Goal: Obtain resource: Download file/media

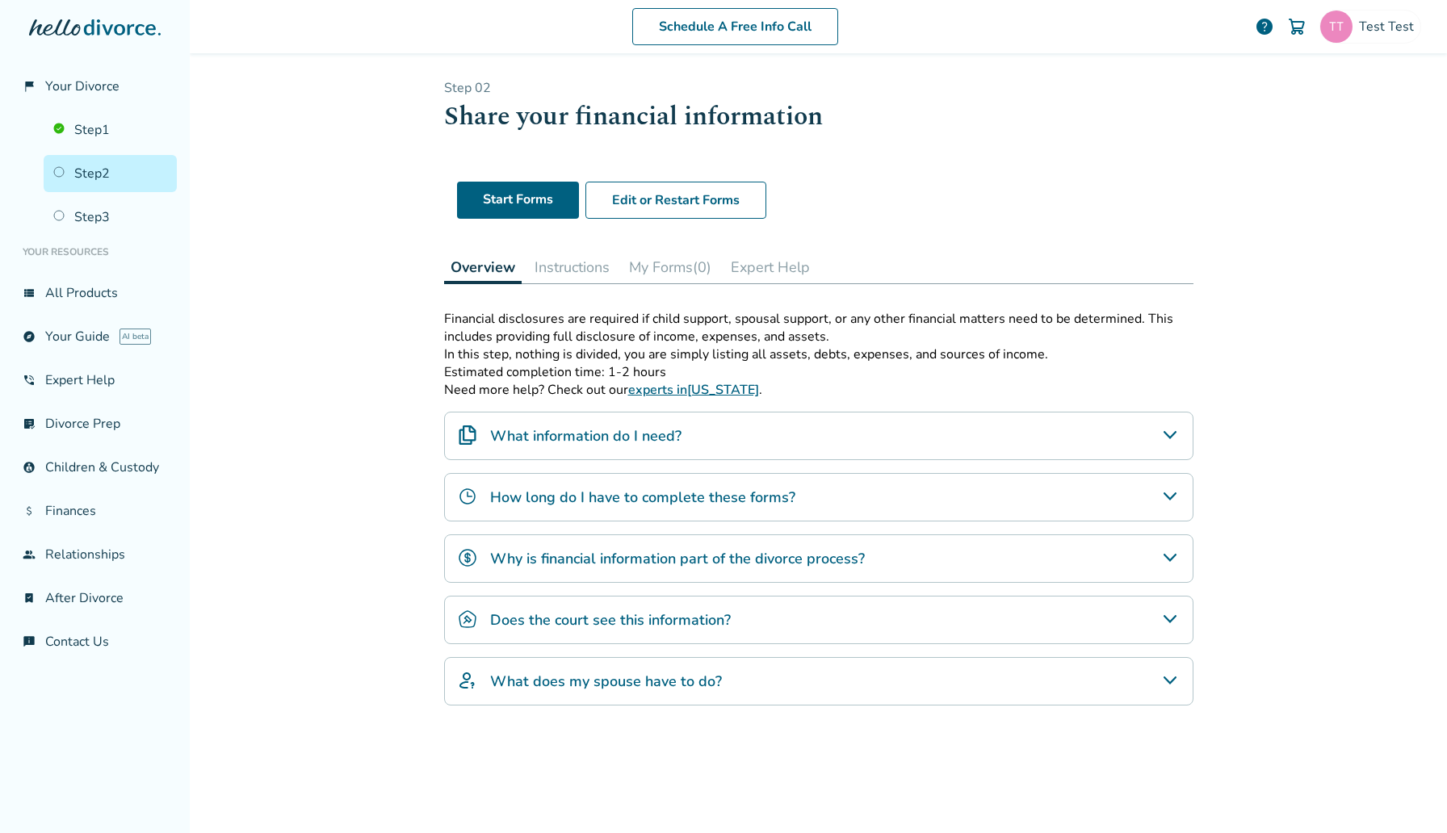
click at [664, 267] on button "My Forms (0)" at bounding box center [670, 267] width 95 height 32
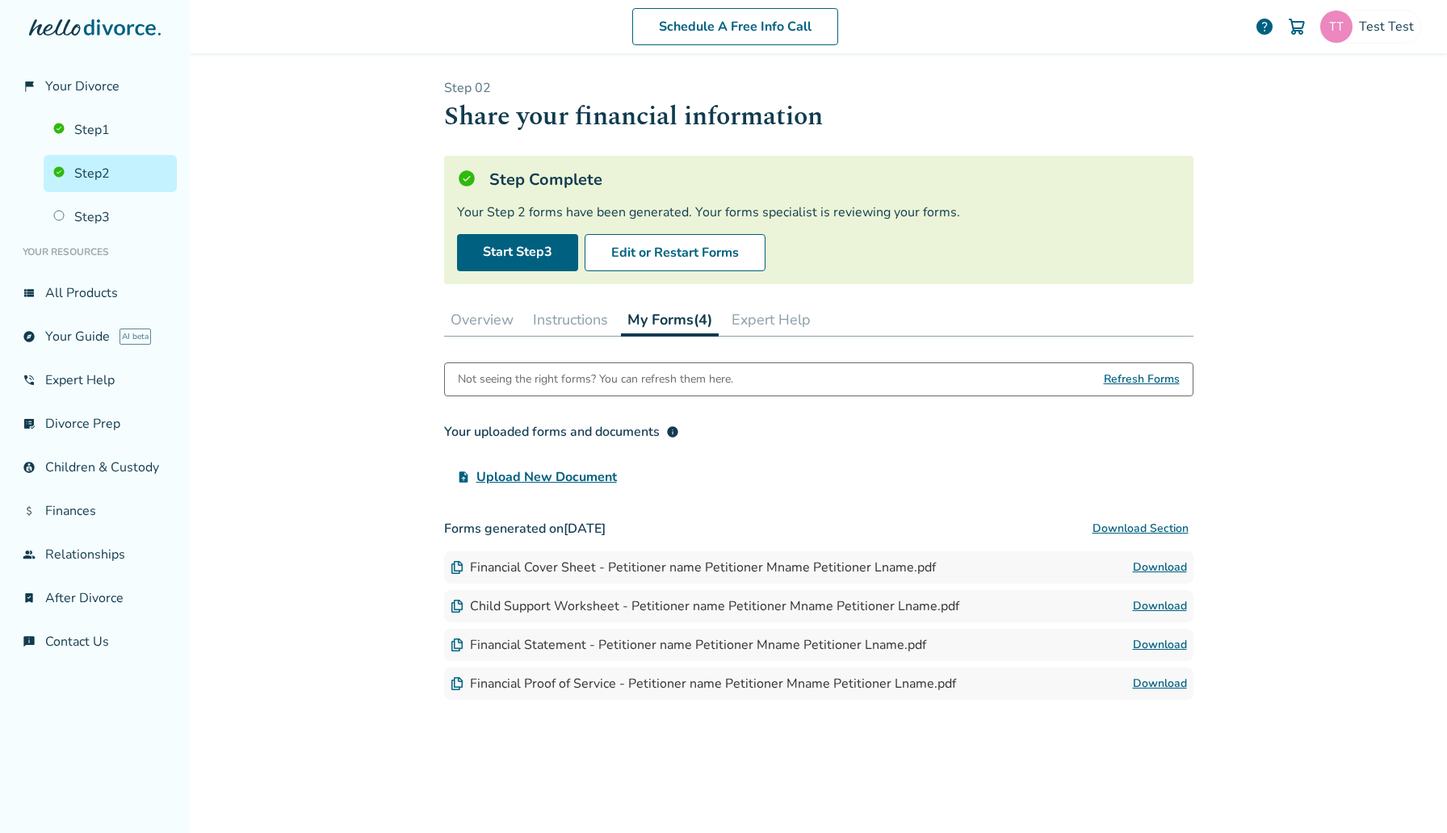
click at [797, 311] on button "Expert Help" at bounding box center [771, 320] width 92 height 32
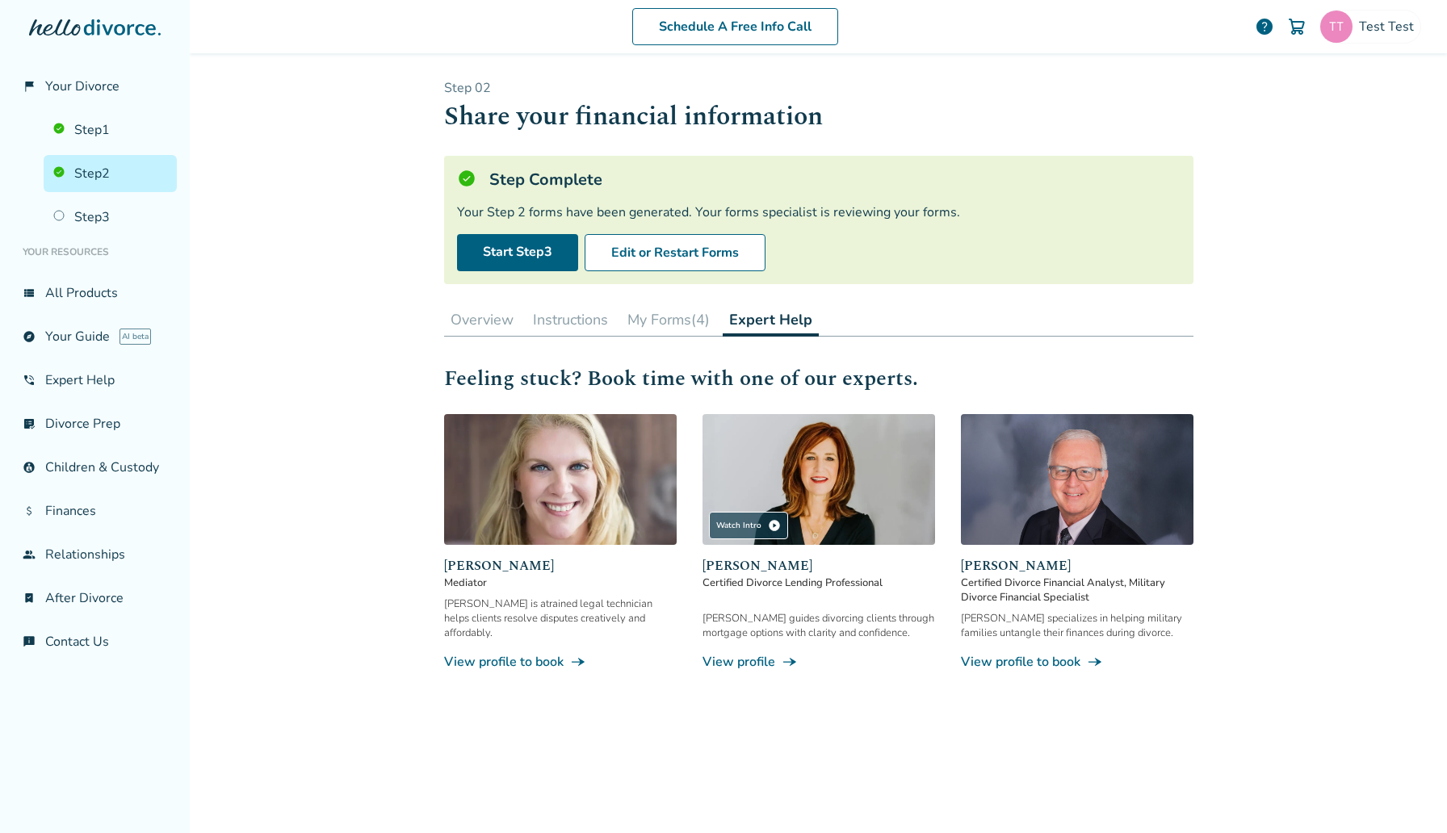
click at [666, 317] on button "My Forms (4)" at bounding box center [668, 320] width 95 height 32
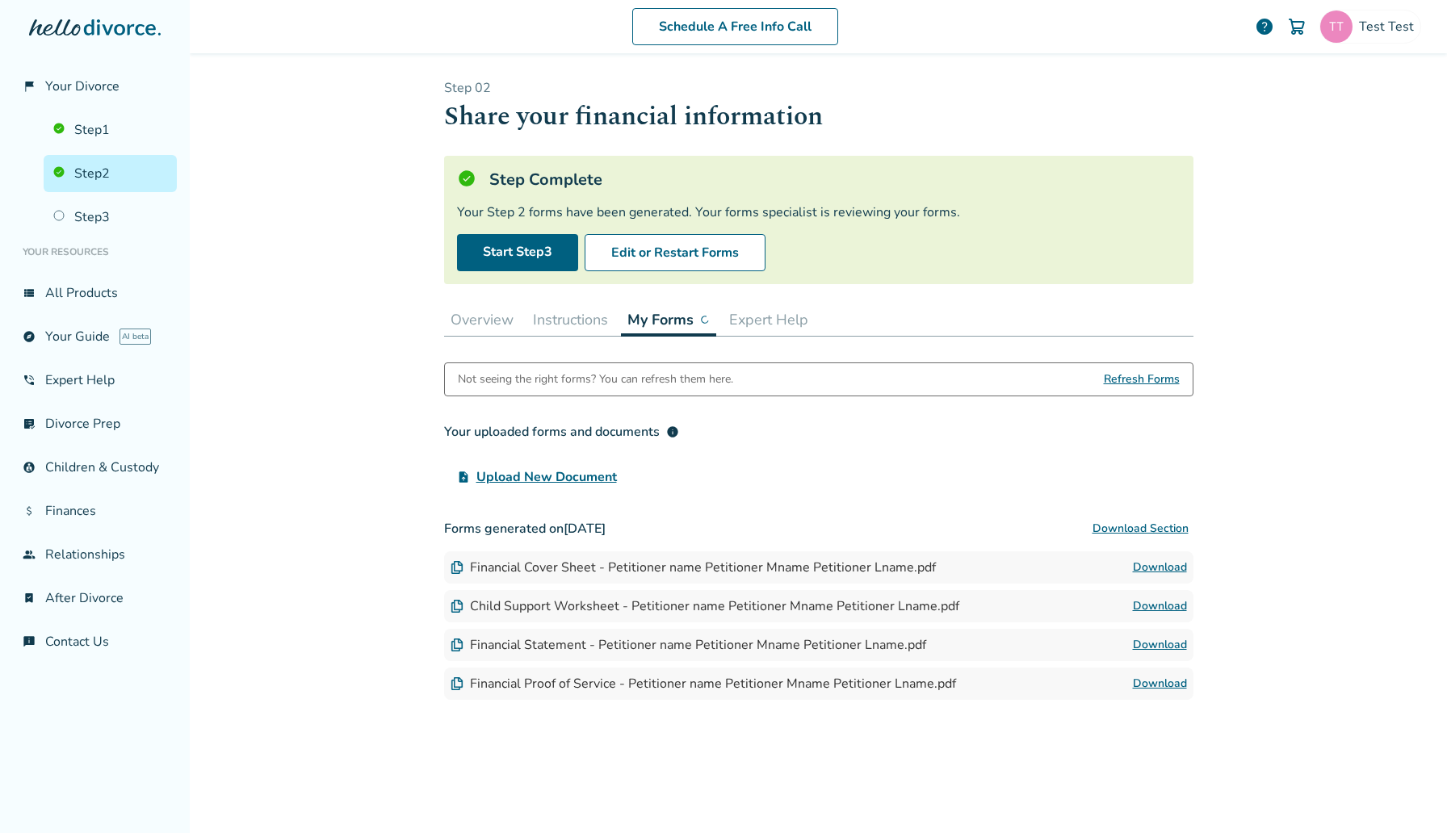
click at [598, 317] on button "Instructions" at bounding box center [571, 320] width 88 height 32
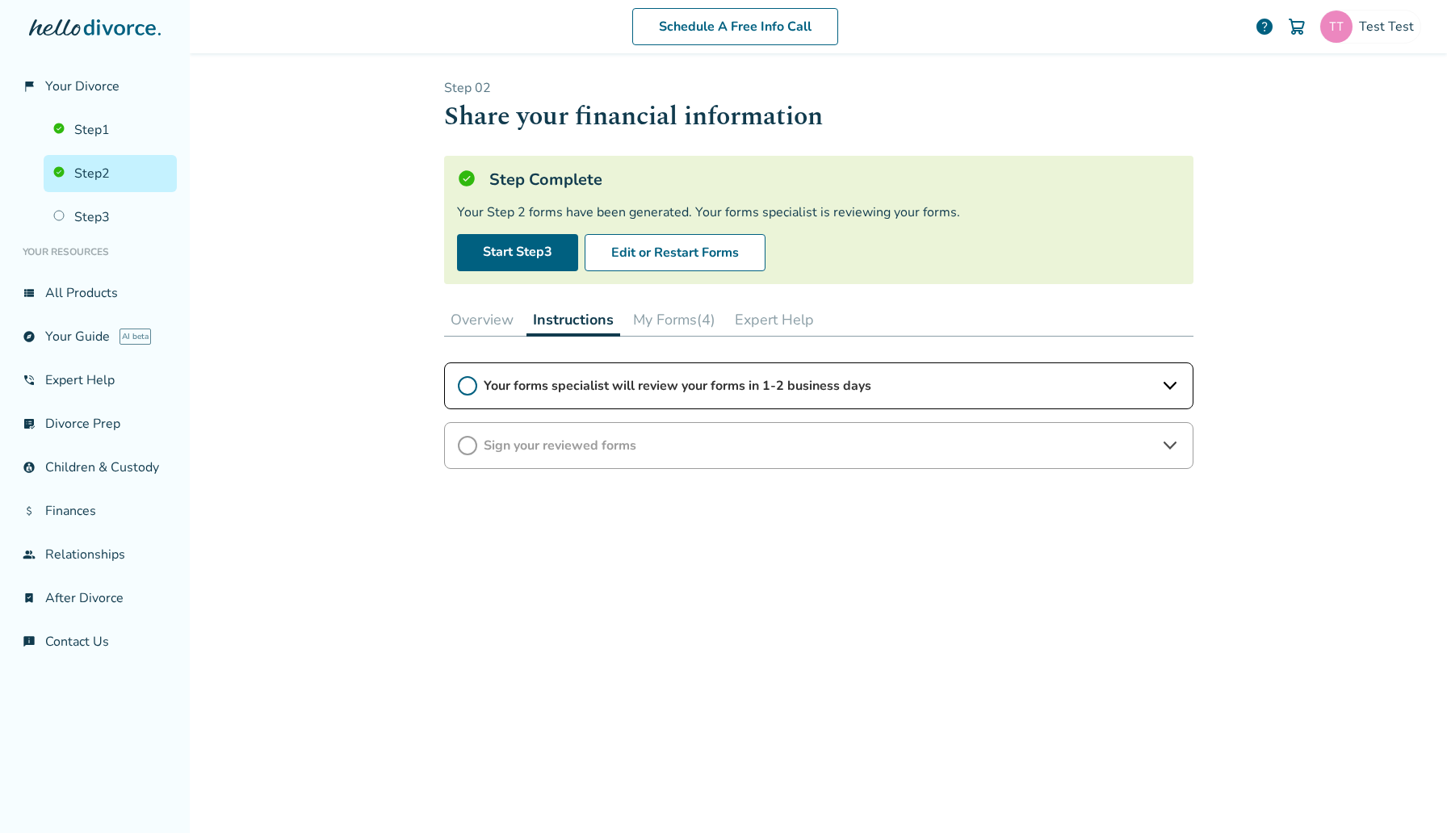
click at [684, 323] on button "My Forms (4)" at bounding box center [674, 320] width 95 height 32
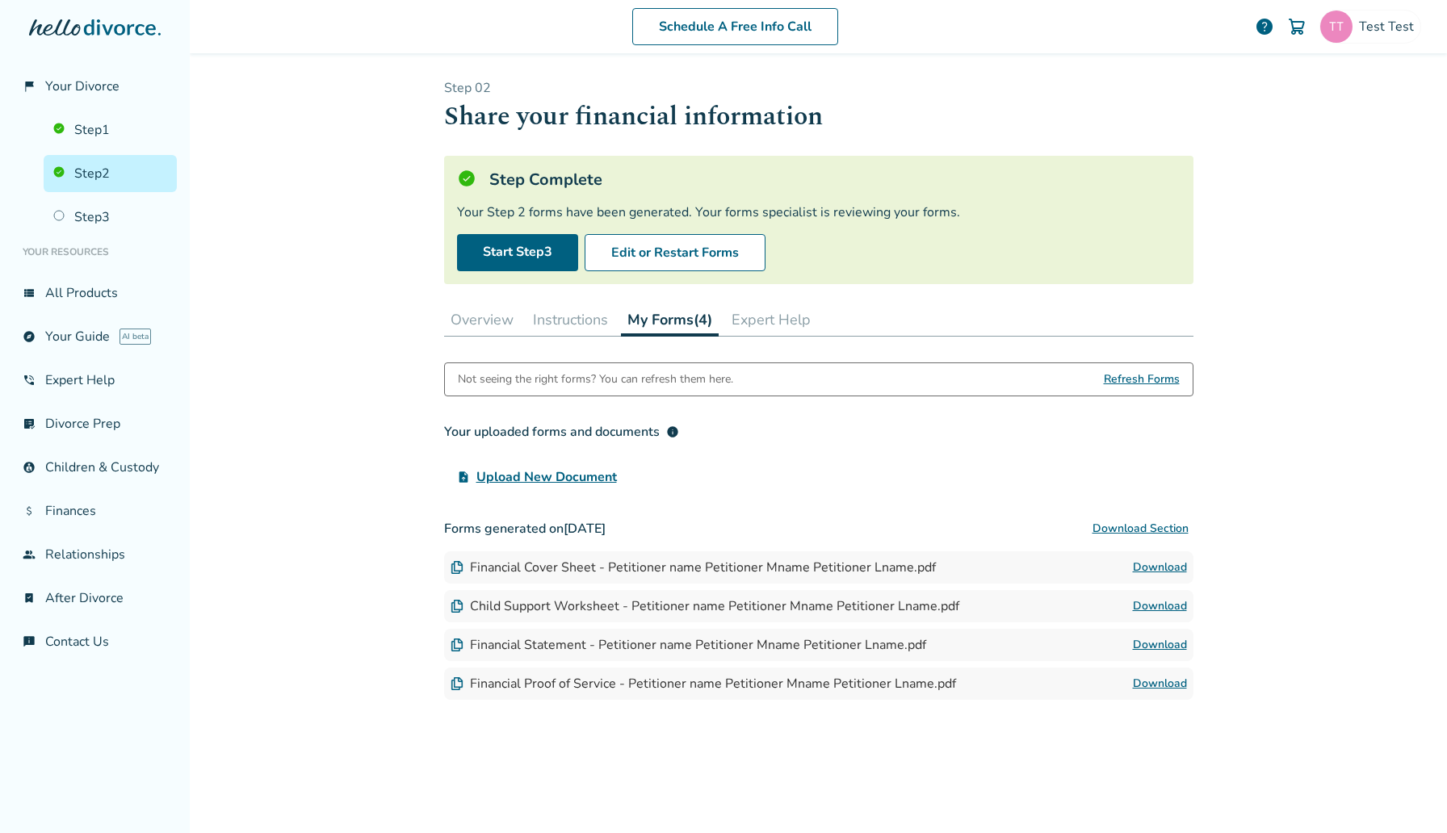
click at [514, 322] on button "Overview" at bounding box center [482, 320] width 76 height 32
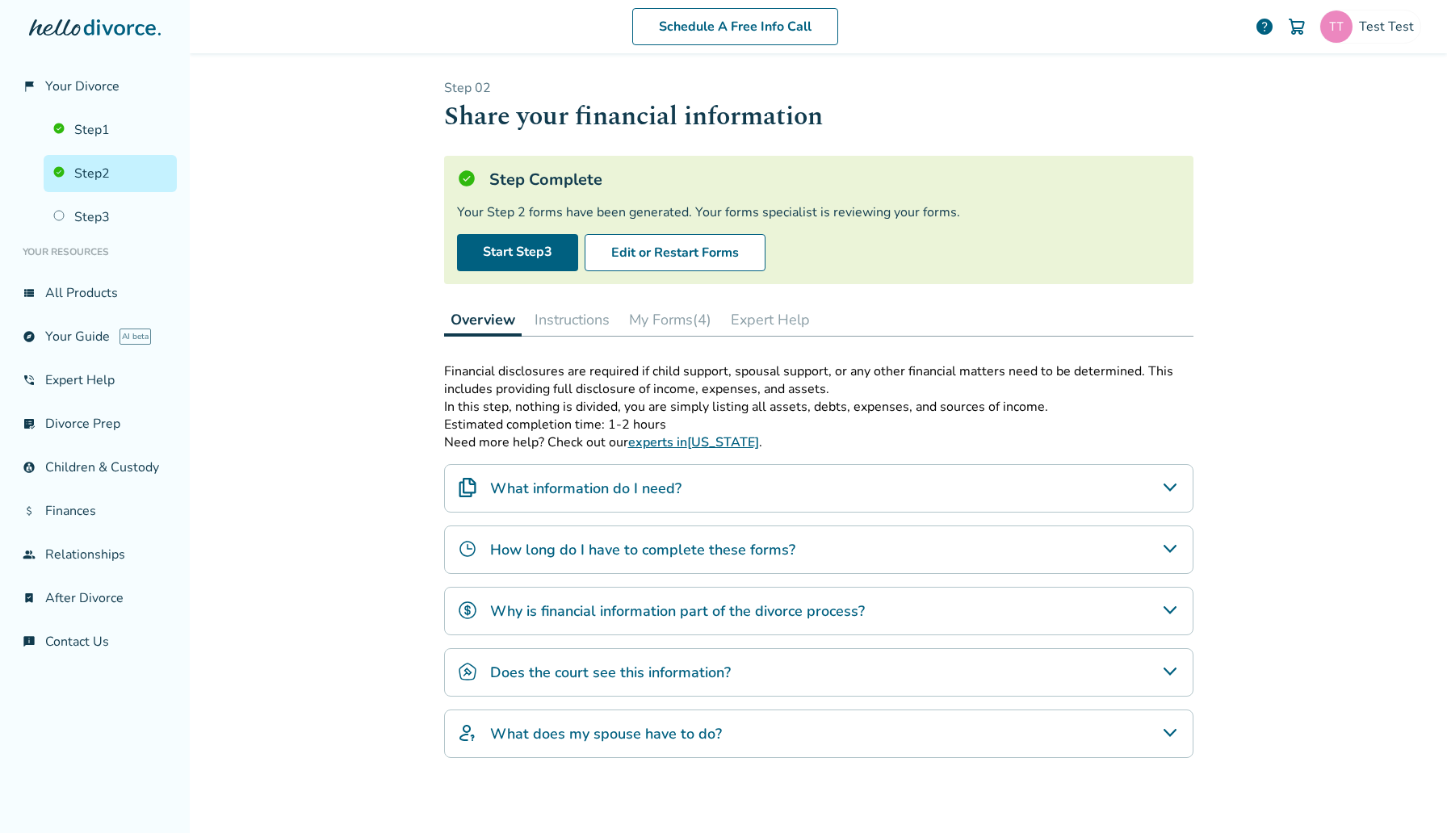
click at [571, 318] on button "Instructions" at bounding box center [572, 320] width 88 height 32
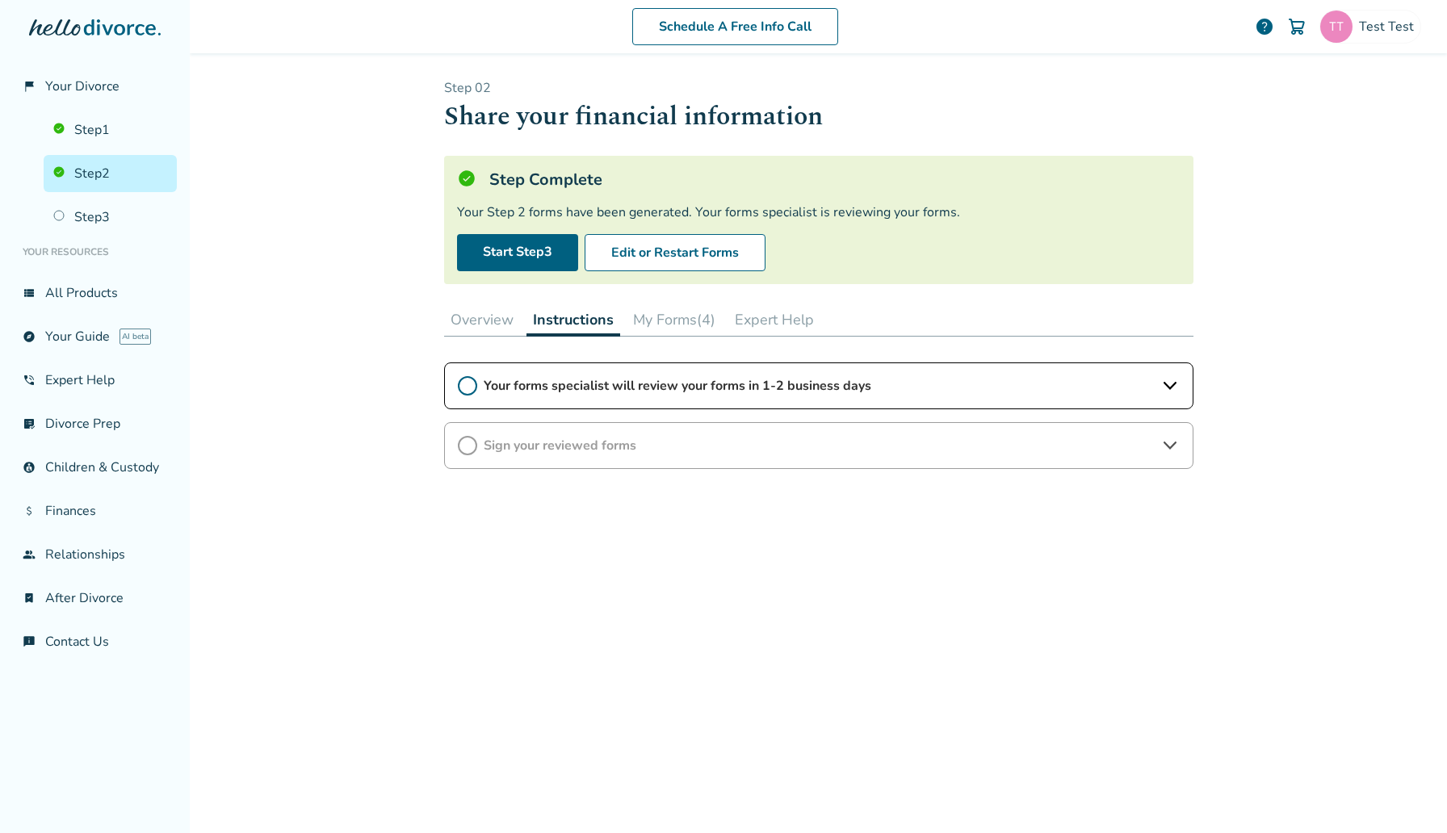
click at [762, 323] on button "Expert Help" at bounding box center [774, 320] width 92 height 32
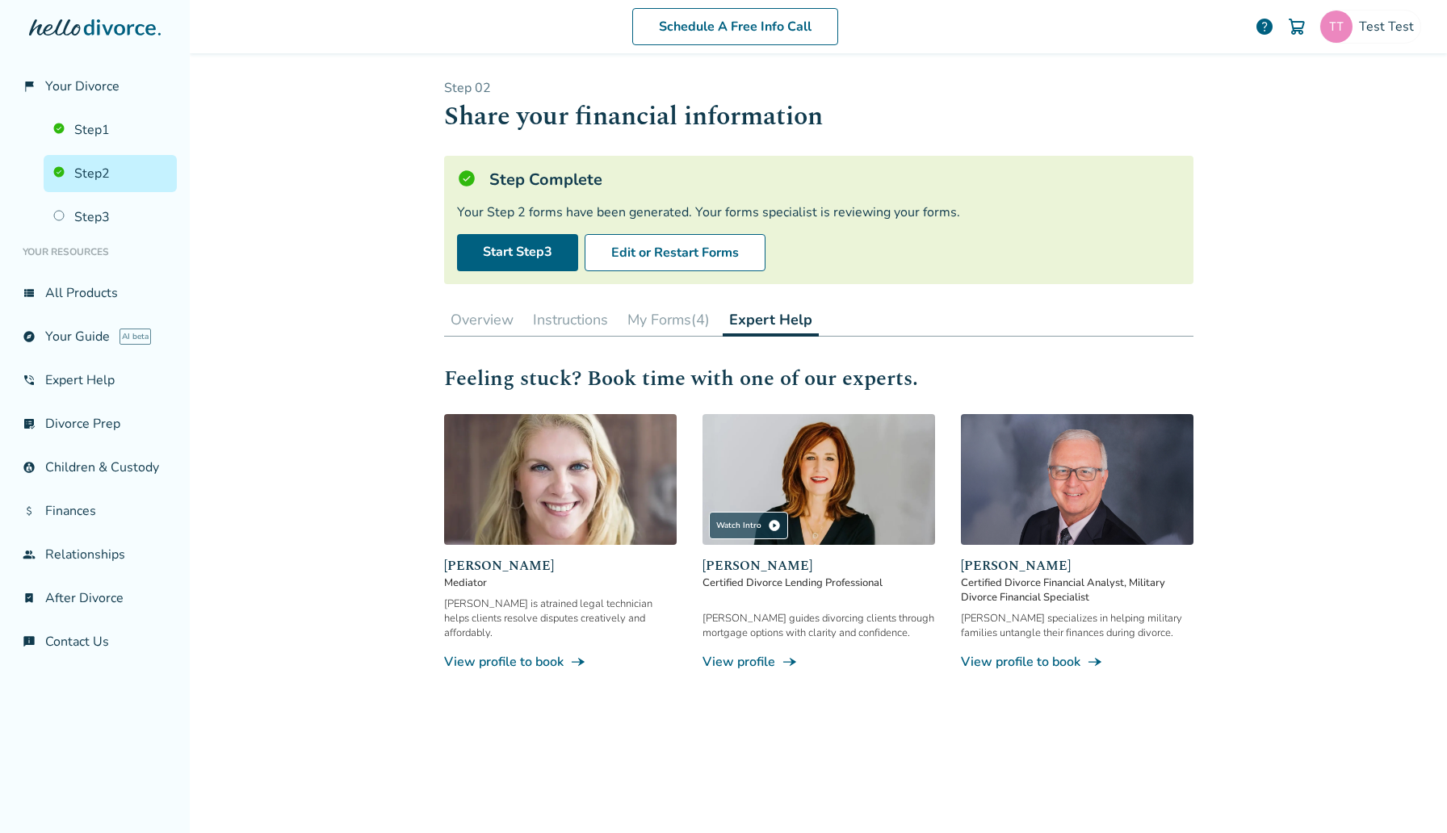
click at [637, 329] on button "My Forms (4)" at bounding box center [668, 320] width 95 height 32
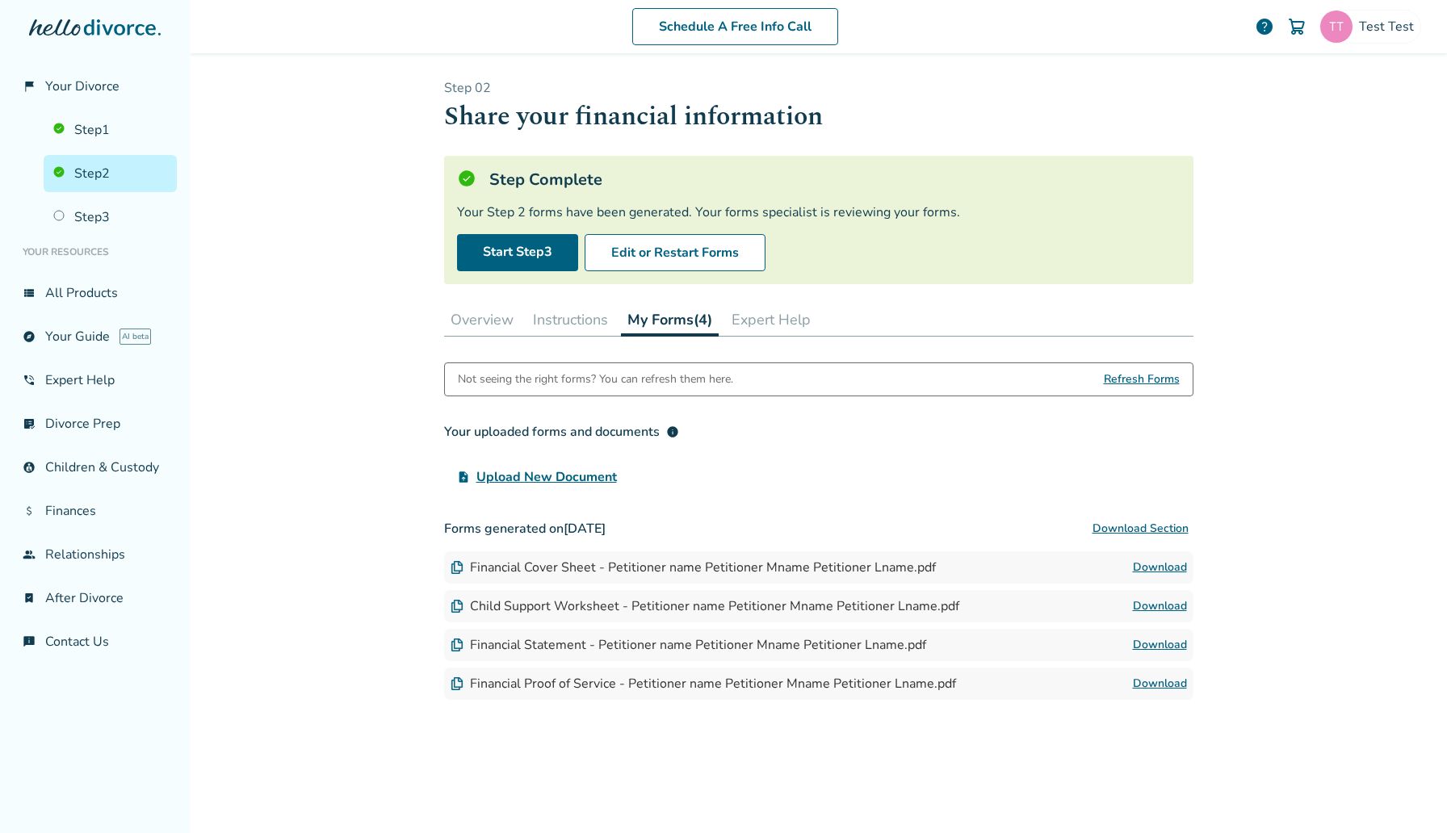
click at [583, 329] on button "Instructions" at bounding box center [571, 320] width 88 height 32
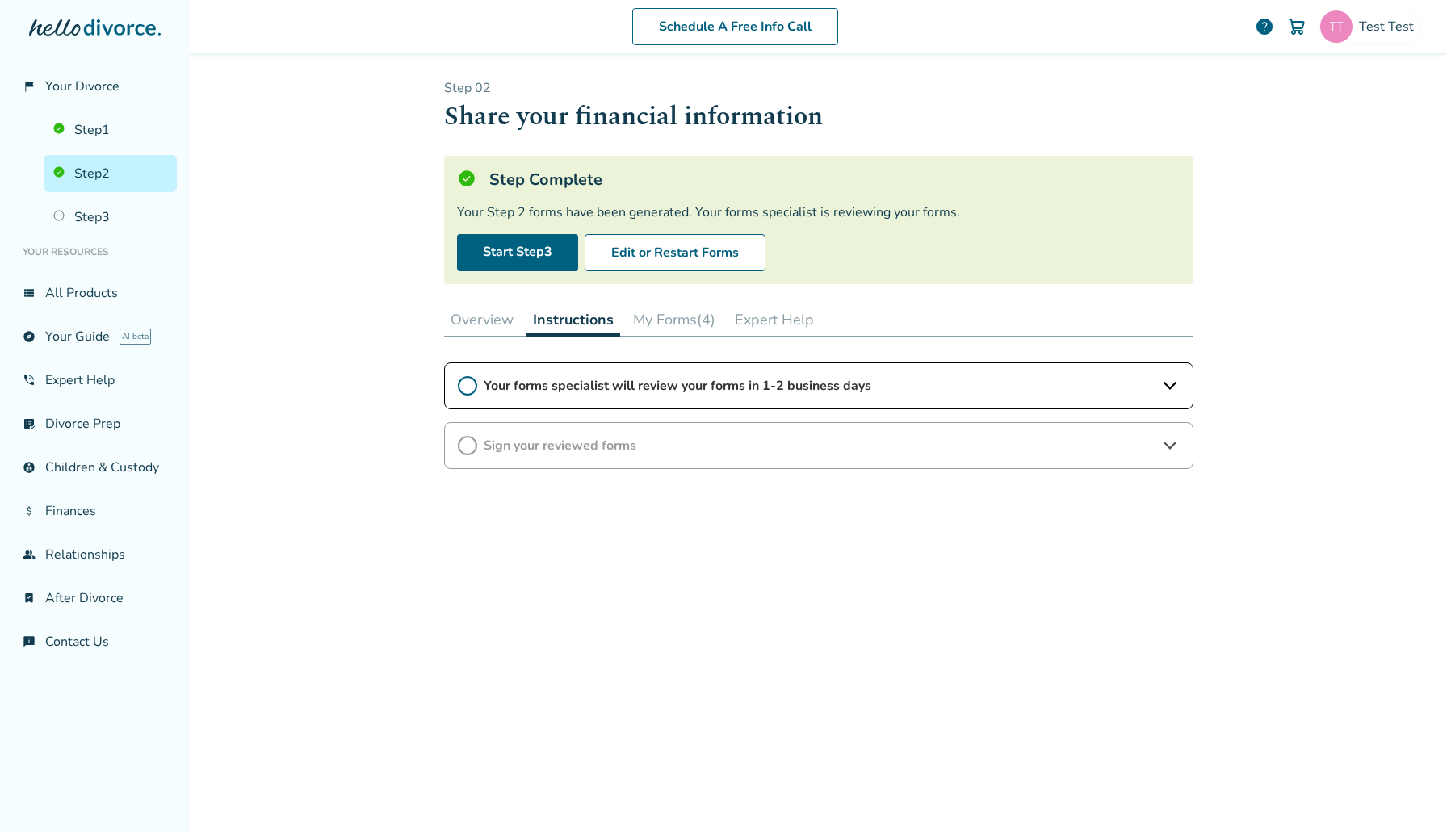
click at [715, 322] on button "My Forms (4)" at bounding box center [674, 320] width 95 height 32
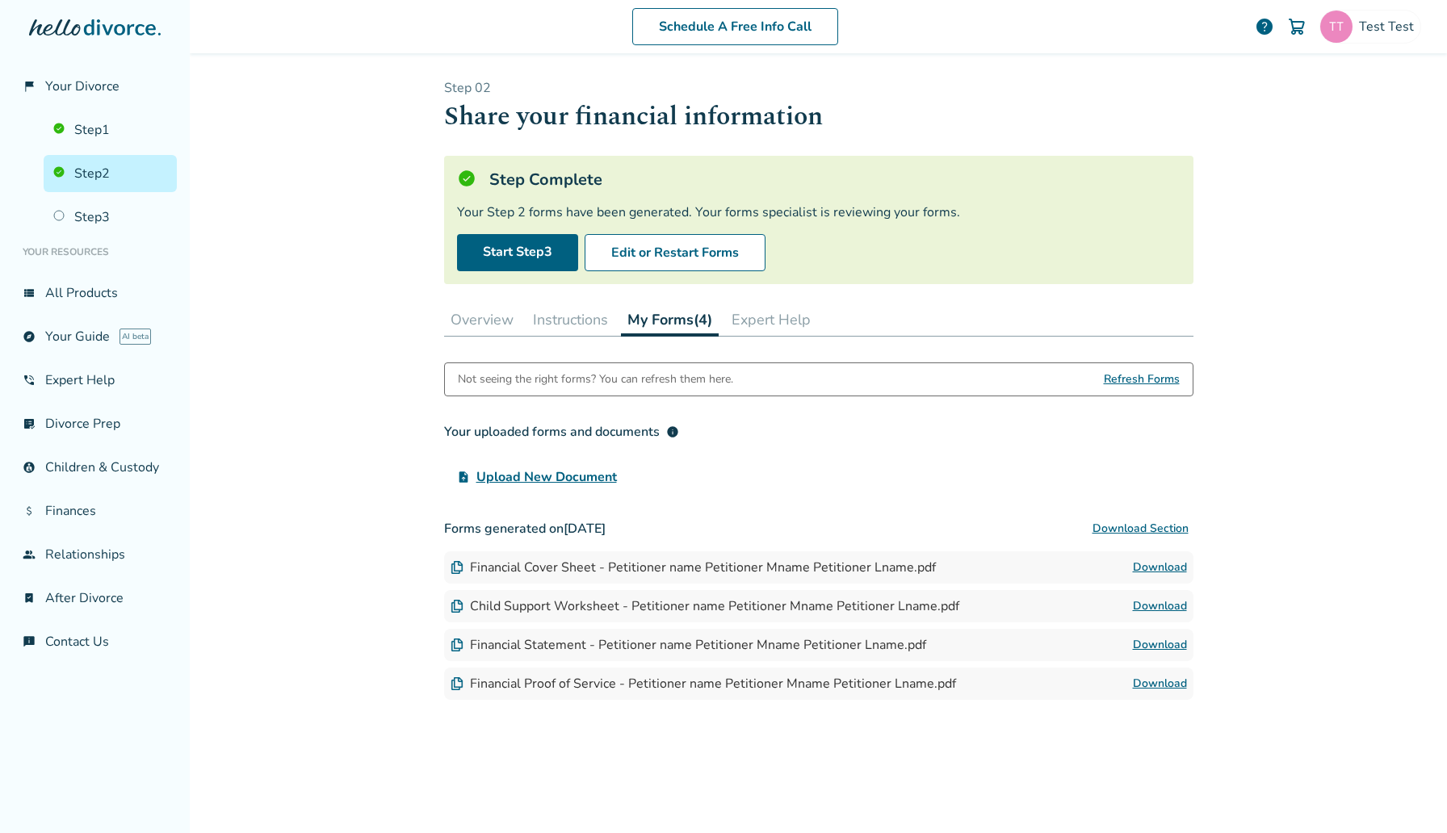
click at [764, 331] on button "Expert Help" at bounding box center [771, 320] width 92 height 32
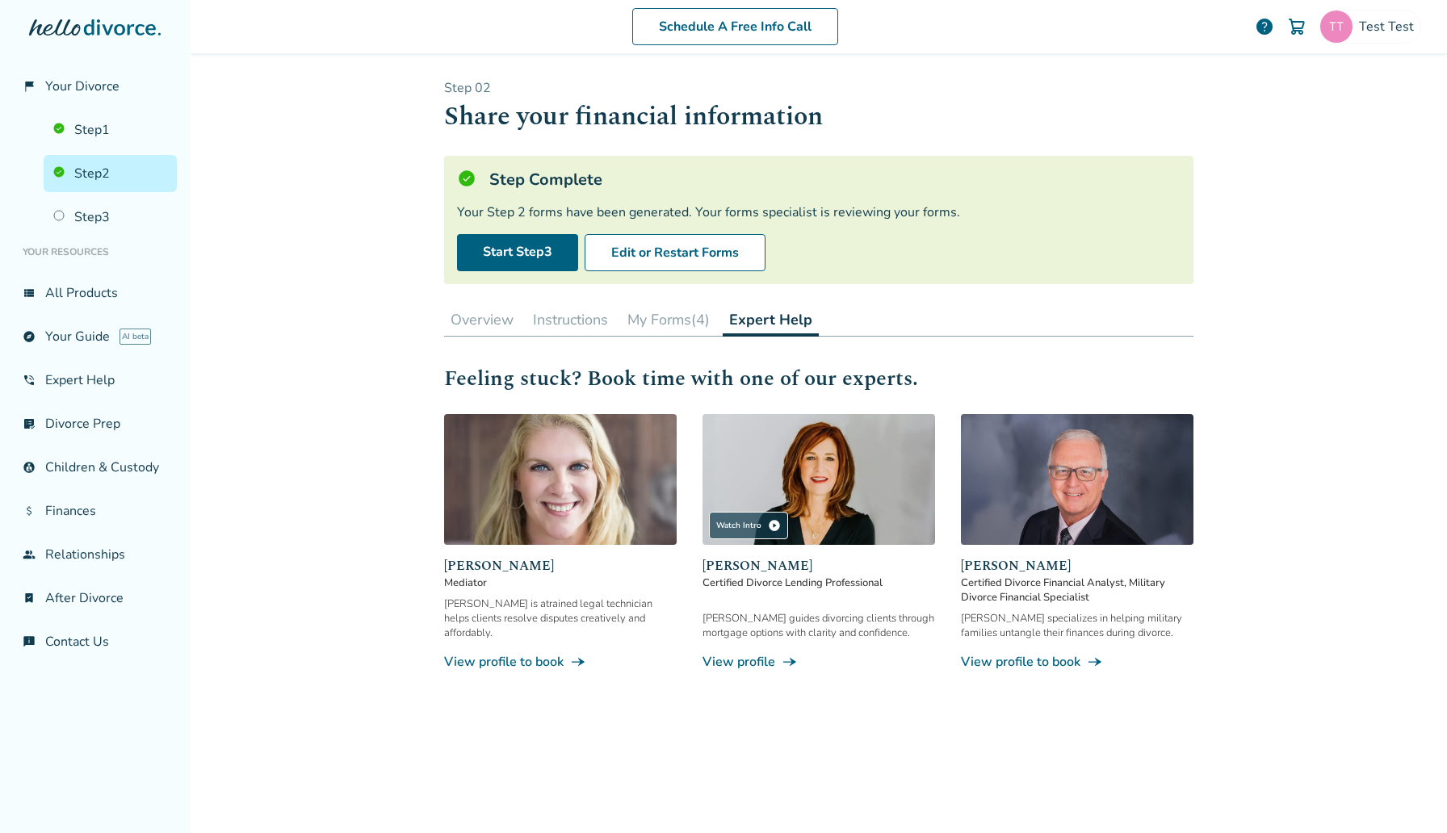
click at [686, 331] on button "My Forms (4)" at bounding box center [668, 320] width 95 height 32
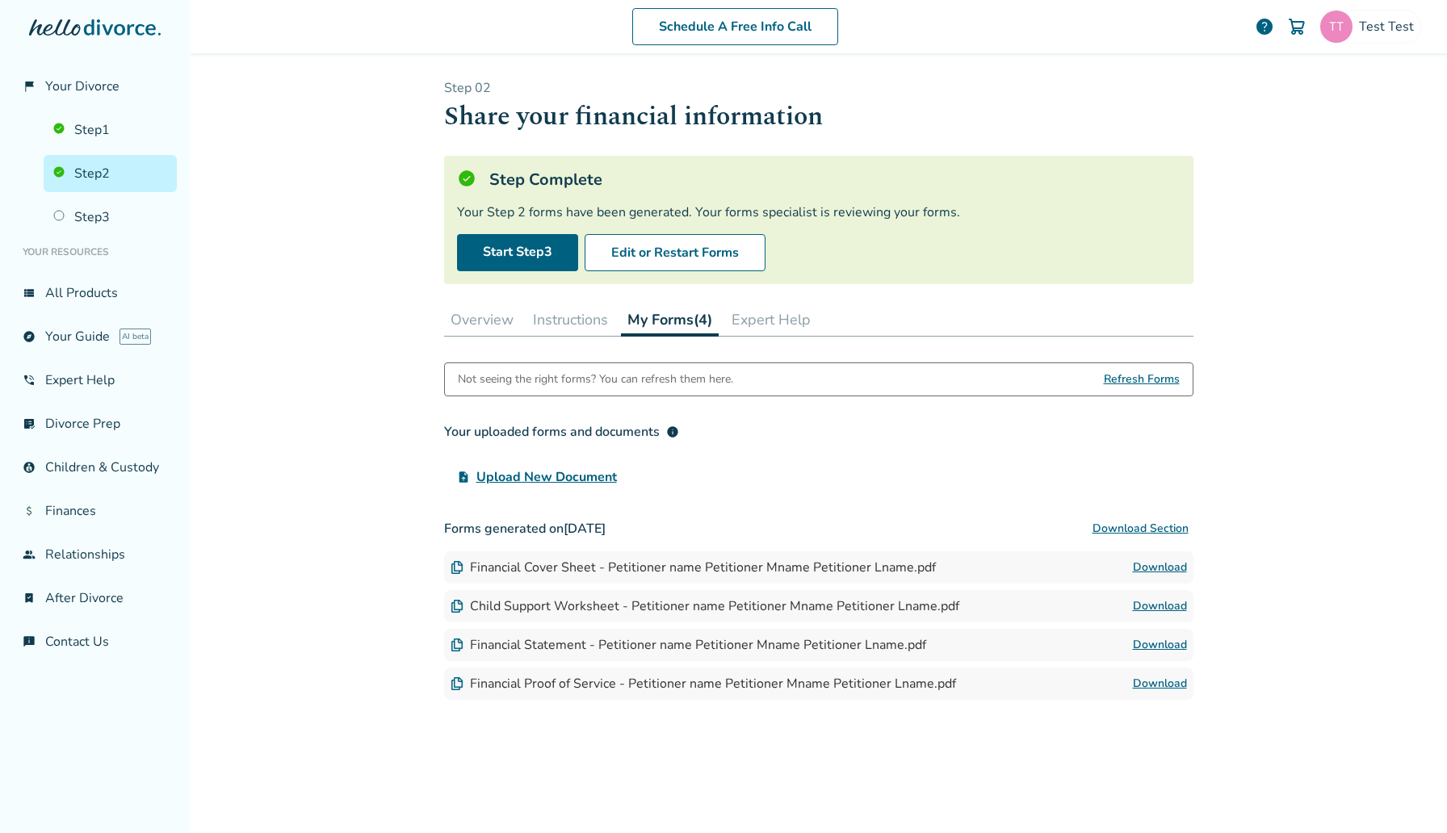
scroll to position [108, 0]
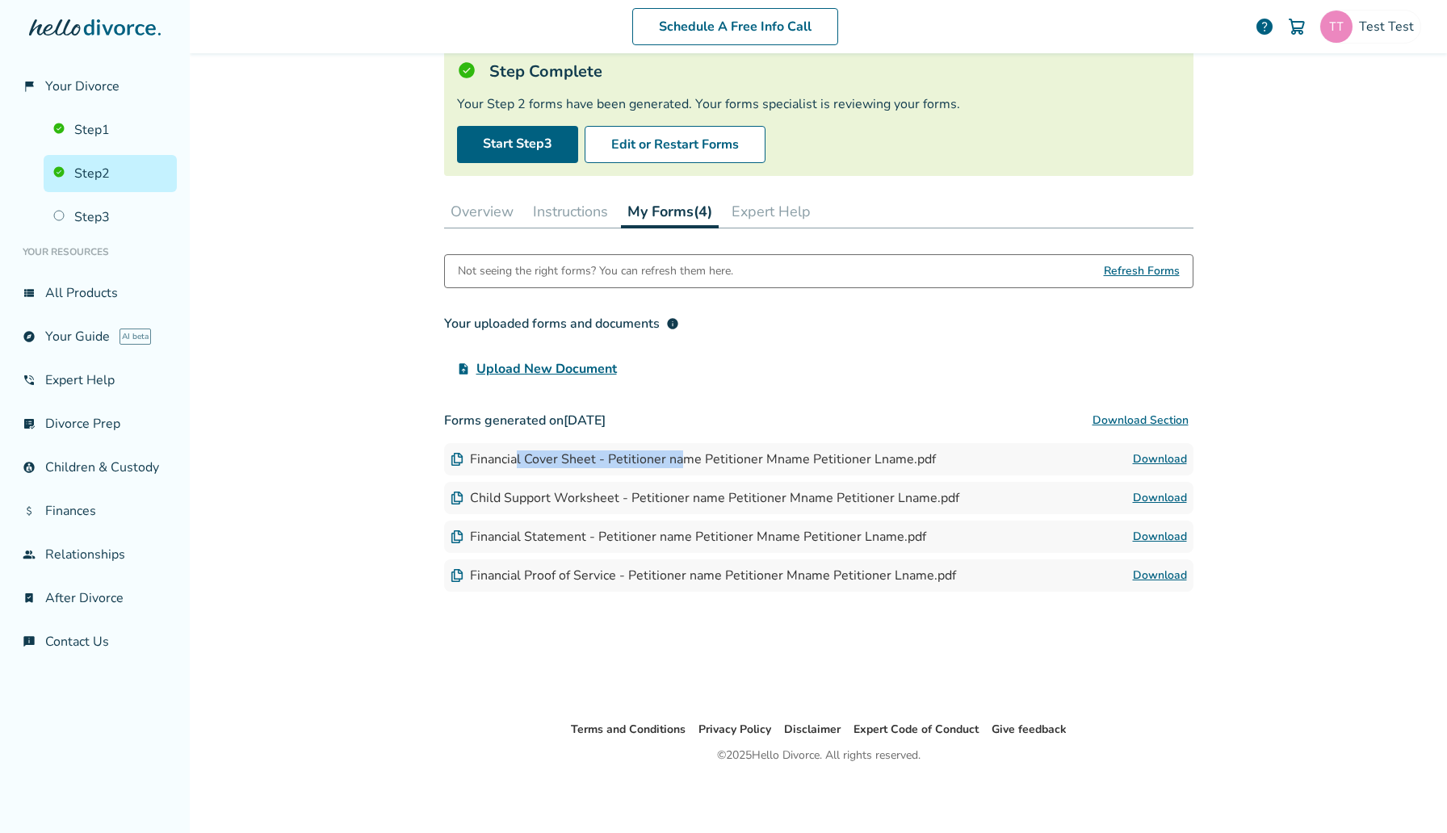
drag, startPoint x: 519, startPoint y: 464, endPoint x: 684, endPoint y: 451, distance: 166.1
click at [684, 451] on div "Financial Cover Sheet - Petitioner name Petitioner Mname Petitioner Lname.pdf" at bounding box center [693, 460] width 485 height 18
click at [1151, 451] on link "Download" at bounding box center [1160, 459] width 54 height 19
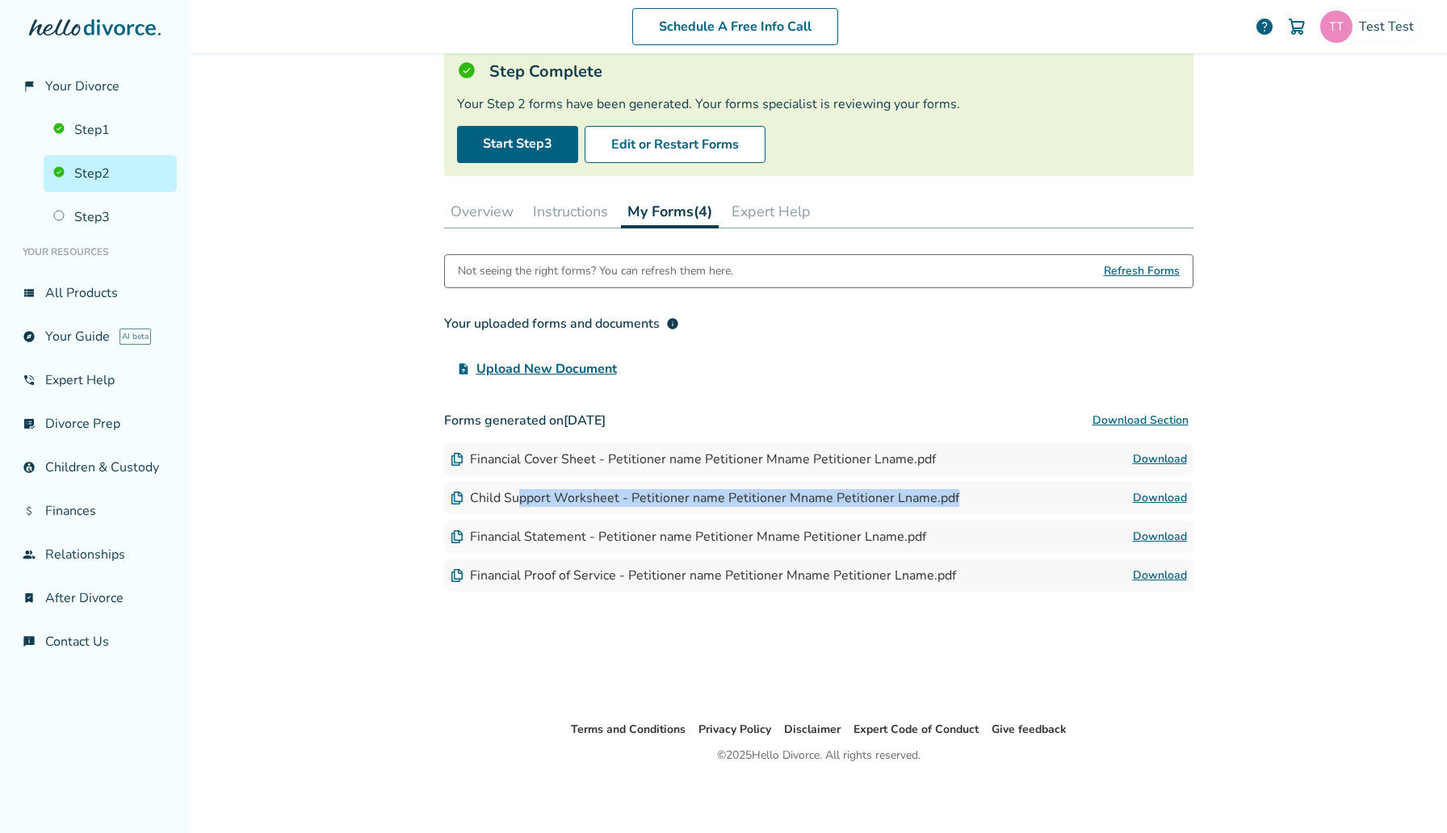
drag, startPoint x: 517, startPoint y: 504, endPoint x: 779, endPoint y: 516, distance: 262.0
click at [779, 516] on div "Forms generated on [DATE] Download Section Financial Cover Sheet - Petitioner n…" at bounding box center [818, 498] width 749 height 187
click at [1154, 498] on link "Download" at bounding box center [1160, 498] width 54 height 19
